Goal: Task Accomplishment & Management: Use online tool/utility

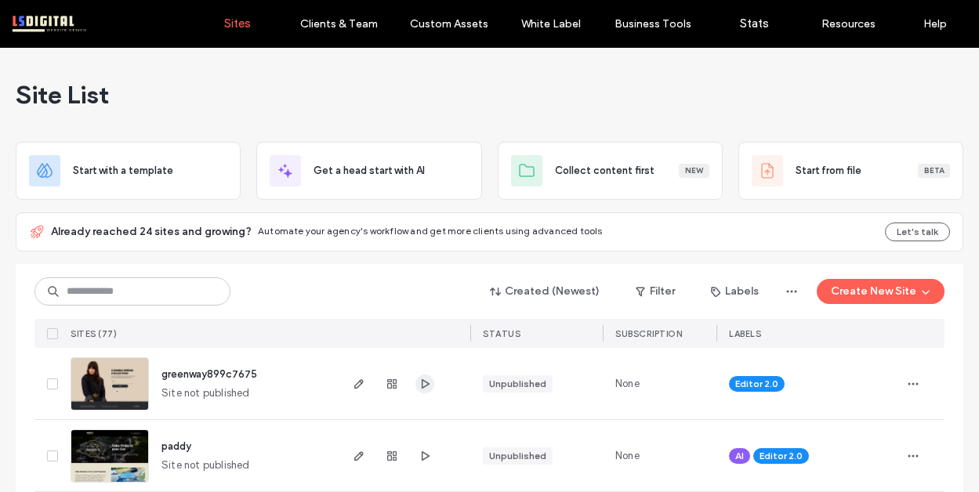
click at [423, 382] on icon "button" at bounding box center [425, 384] width 13 height 13
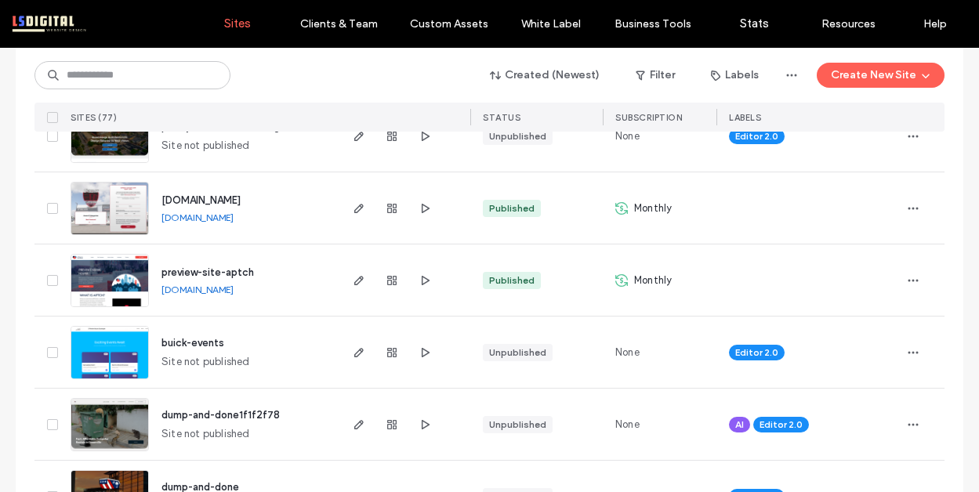
scroll to position [154, 0]
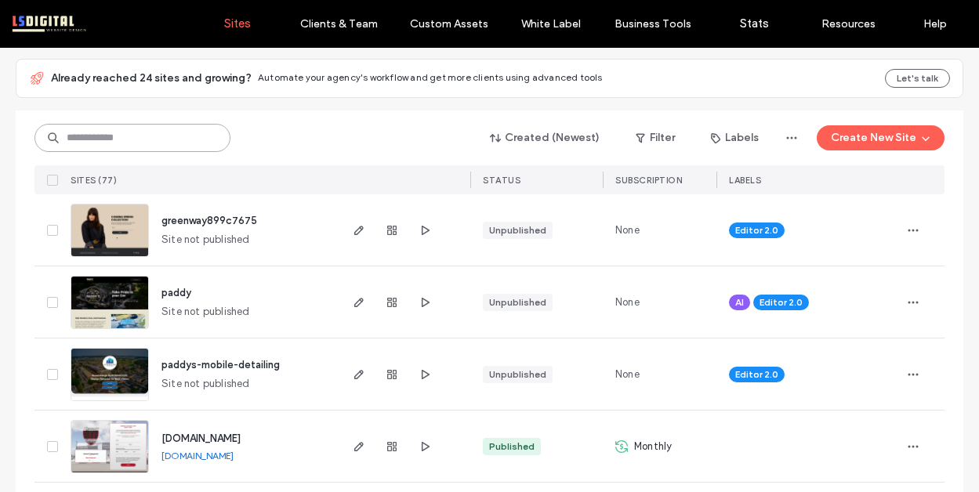
click at [164, 136] on input at bounding box center [132, 138] width 196 height 28
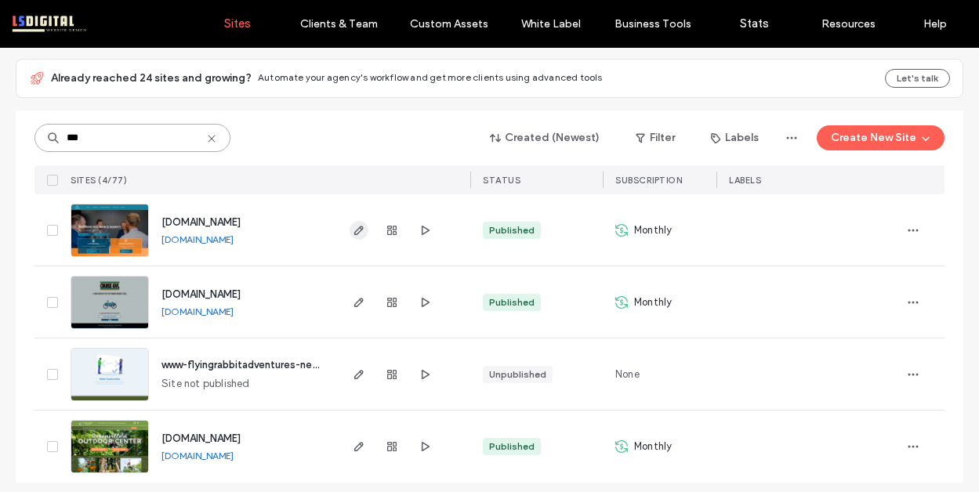
type input "***"
click at [354, 235] on icon "button" at bounding box center [359, 230] width 13 height 13
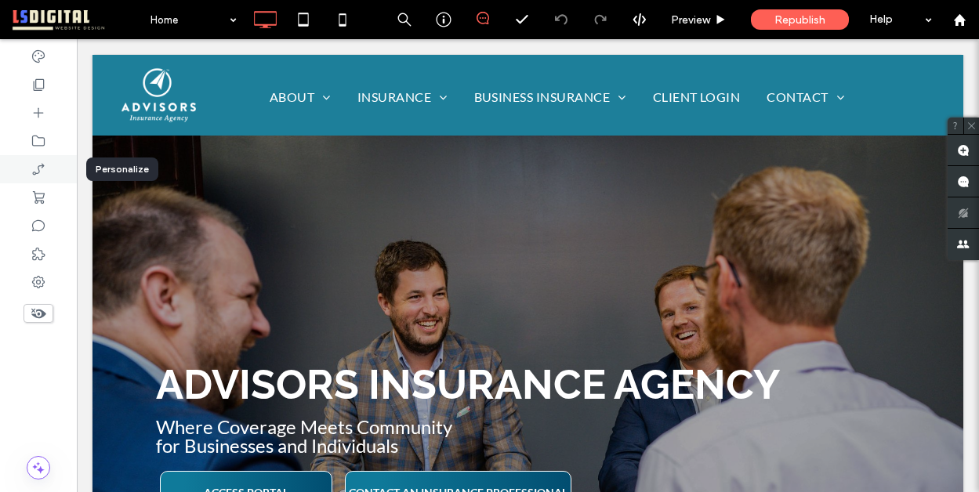
click at [48, 175] on div at bounding box center [38, 169] width 77 height 28
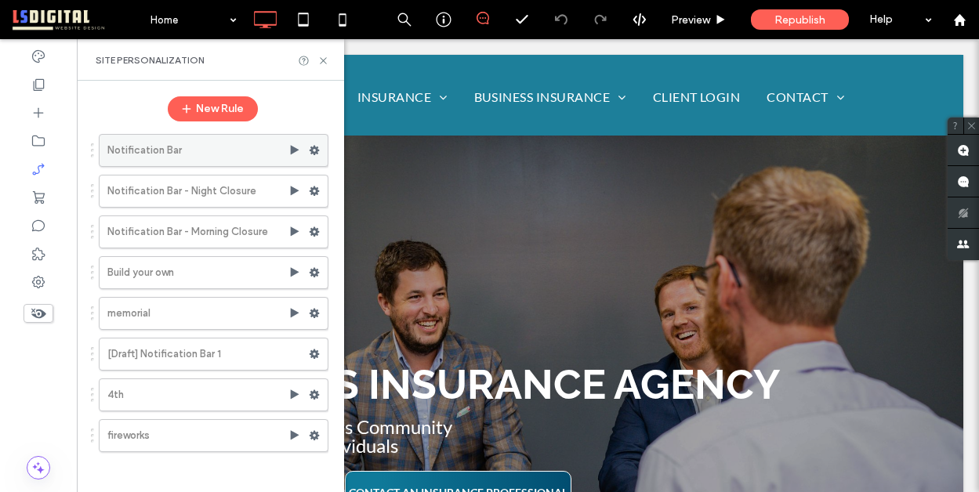
click at [314, 149] on icon at bounding box center [314, 150] width 11 height 11
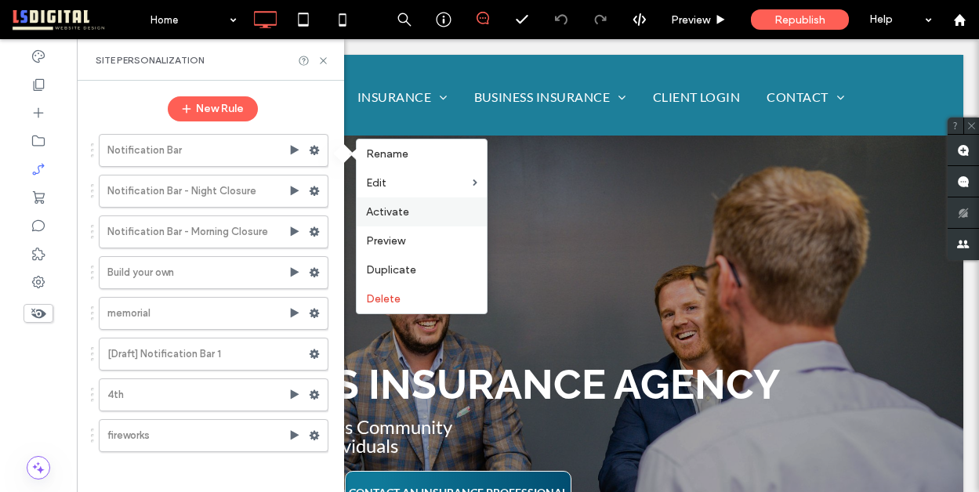
drag, startPoint x: 408, startPoint y: 211, endPoint x: 331, endPoint y: 172, distance: 85.9
click at [408, 211] on span "Activate" at bounding box center [387, 211] width 43 height 13
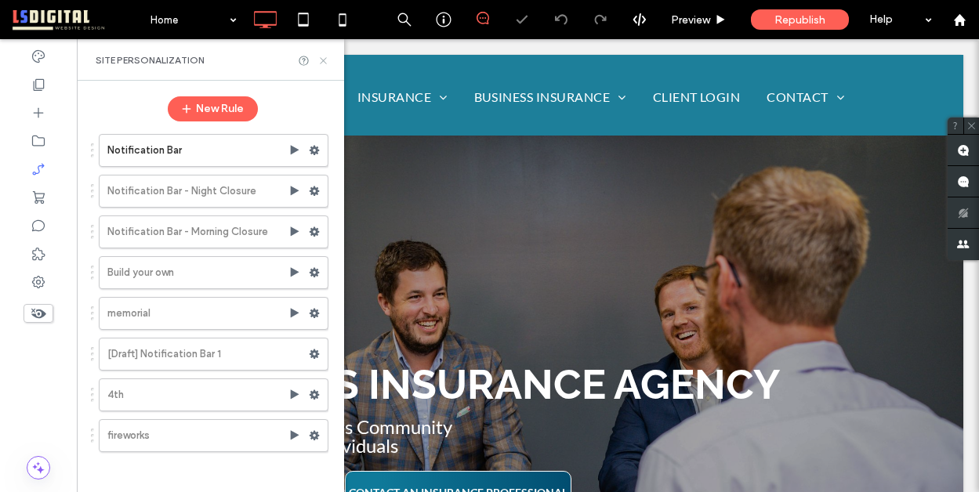
click at [325, 61] on icon at bounding box center [324, 61] width 12 height 12
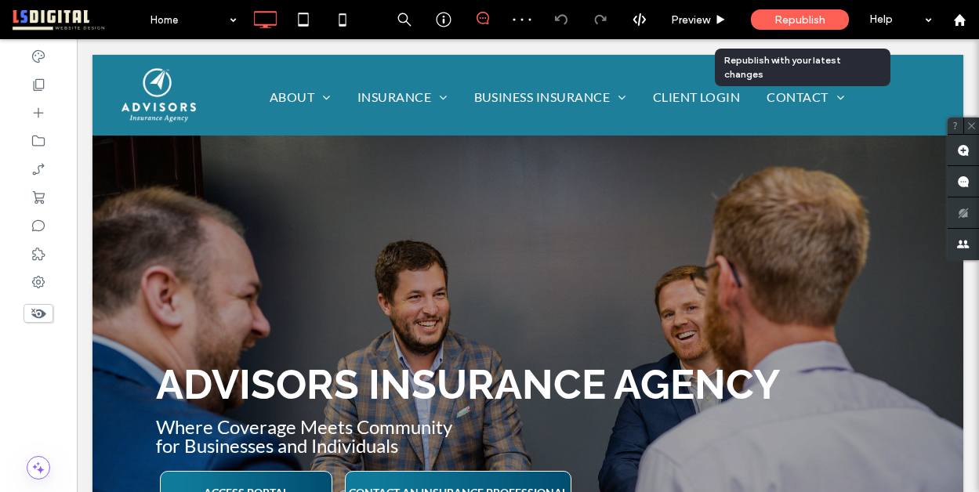
click at [817, 18] on span "Republish" at bounding box center [800, 19] width 51 height 13
